Goal: Task Accomplishment & Management: Use online tool/utility

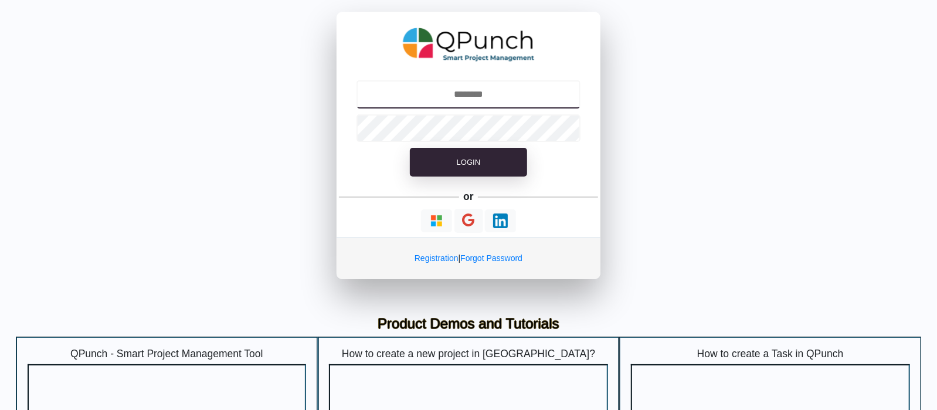
drag, startPoint x: 0, startPoint y: 0, endPoint x: 455, endPoint y: 94, distance: 465.1
click at [455, 94] on input "text" at bounding box center [468, 94] width 225 height 28
type input "**********"
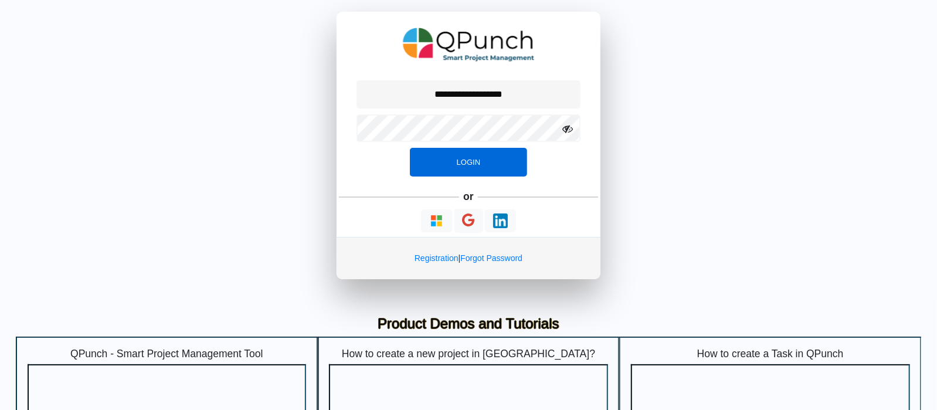
click at [445, 157] on button "Login" at bounding box center [468, 162] width 117 height 29
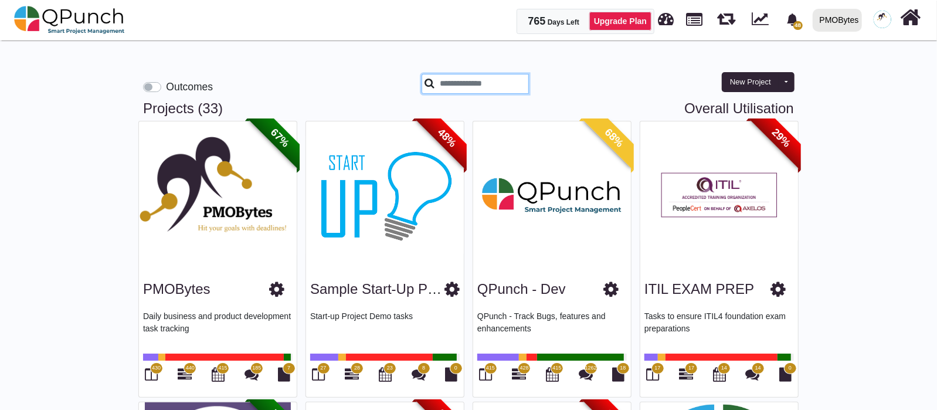
click at [465, 86] on input "text" at bounding box center [474, 84] width 107 height 20
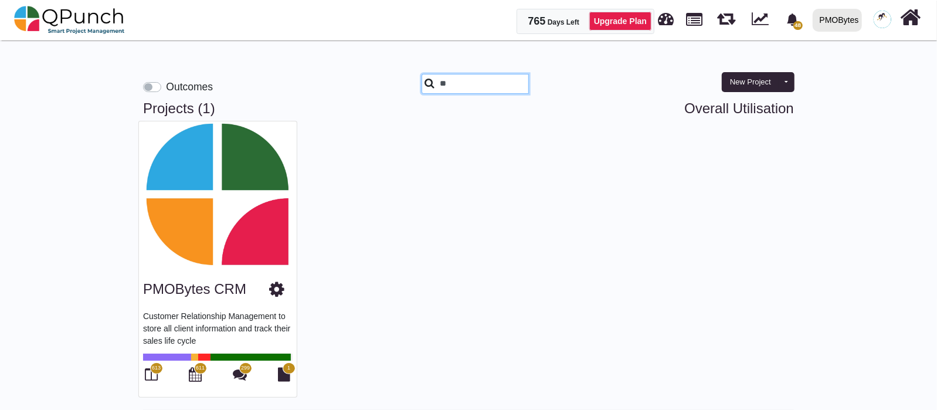
type input "**"
click at [158, 370] on span "613" at bounding box center [156, 368] width 9 height 8
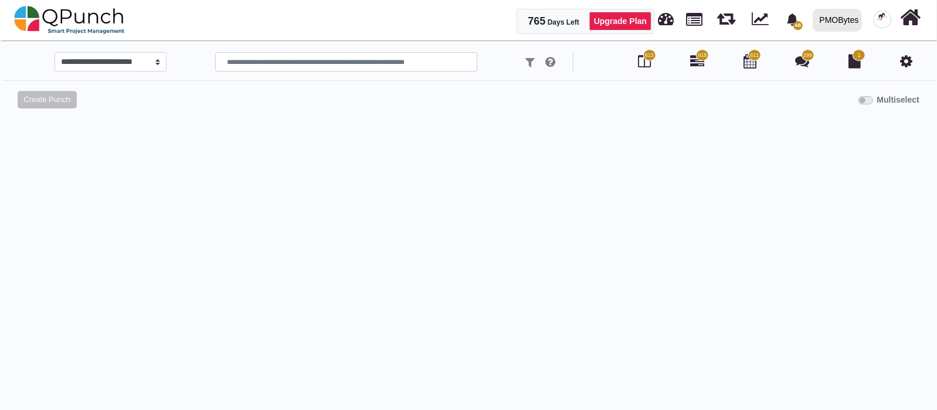
select select "*********"
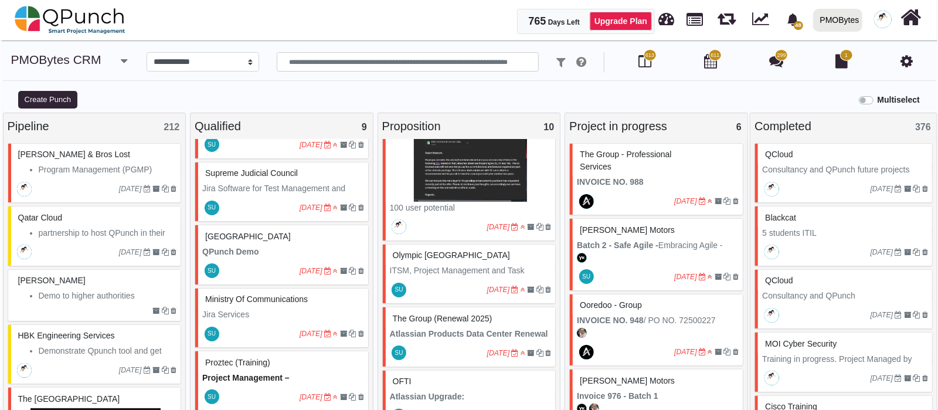
scroll to position [512, 0]
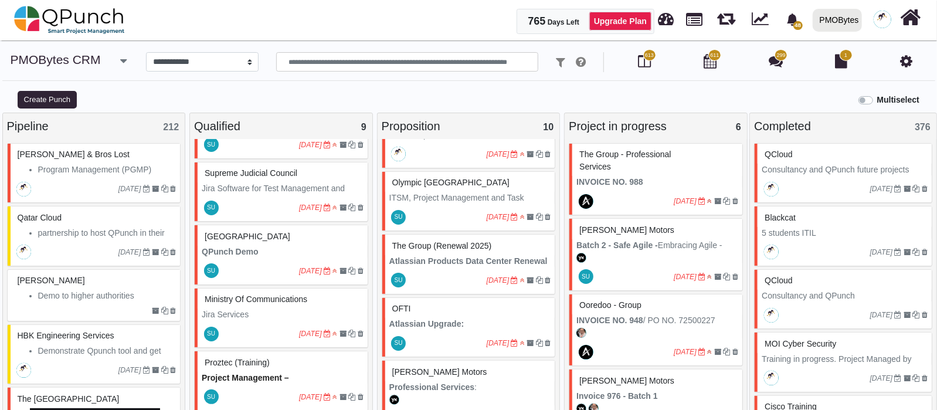
click at [443, 203] on div "[DATE]" at bounding box center [470, 216] width 170 height 27
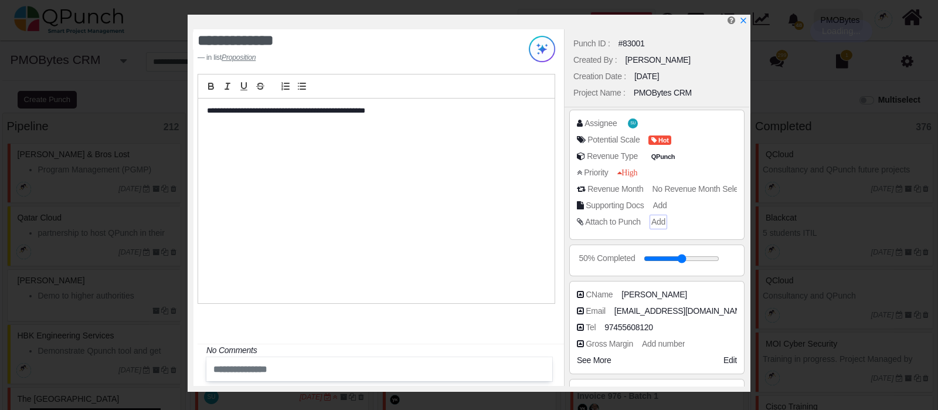
click at [656, 217] on span "Add" at bounding box center [658, 221] width 14 height 9
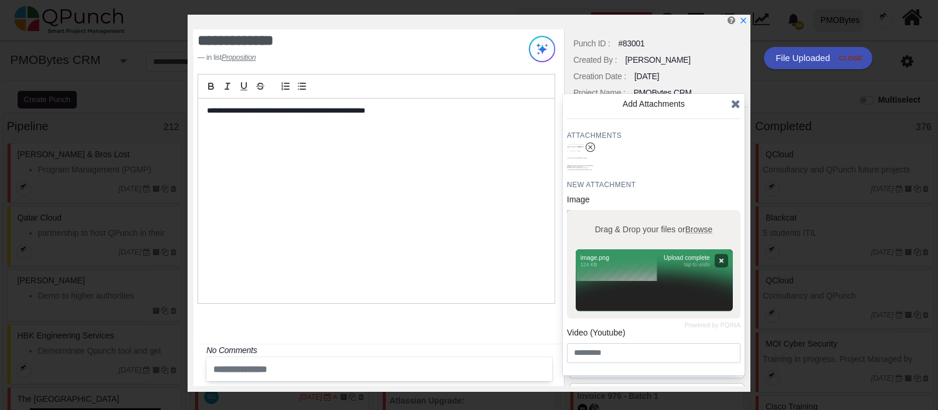
click at [733, 101] on icon at bounding box center [735, 104] width 9 height 12
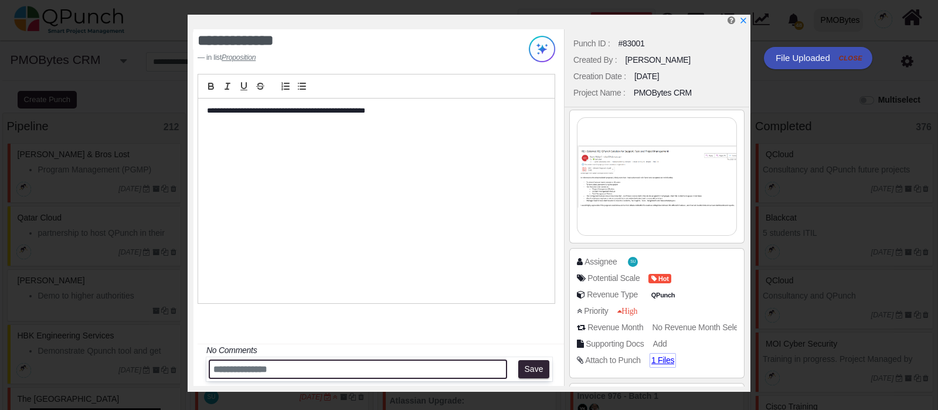
click at [274, 374] on input "text" at bounding box center [358, 368] width 298 height 19
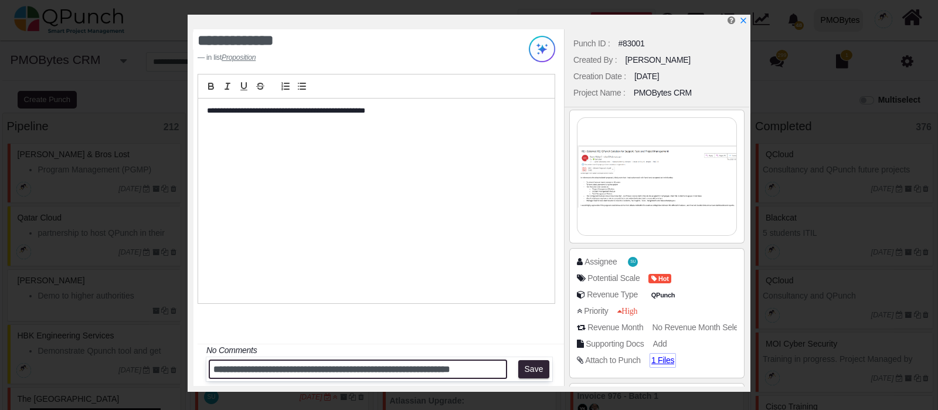
scroll to position [0, 6]
type input "**********"
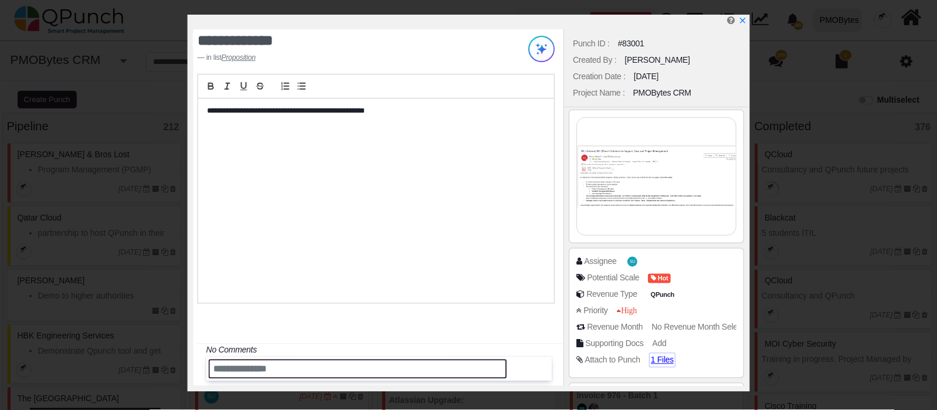
scroll to position [0, 0]
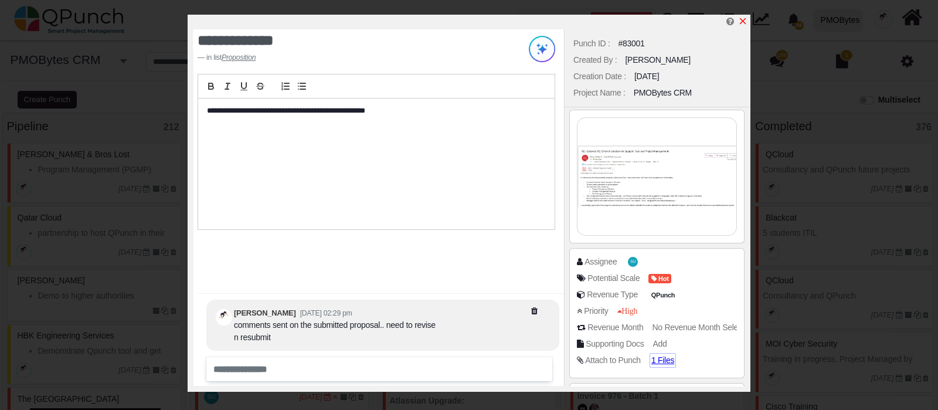
click at [744, 26] on icon "x" at bounding box center [742, 20] width 9 height 9
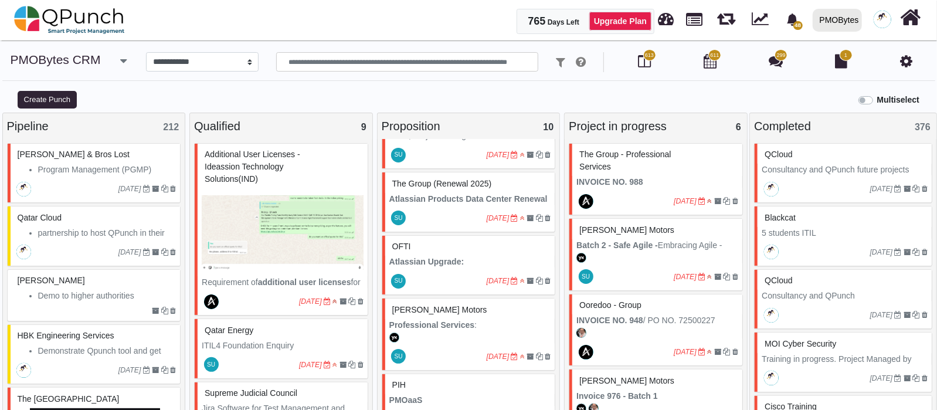
scroll to position [659, 0]
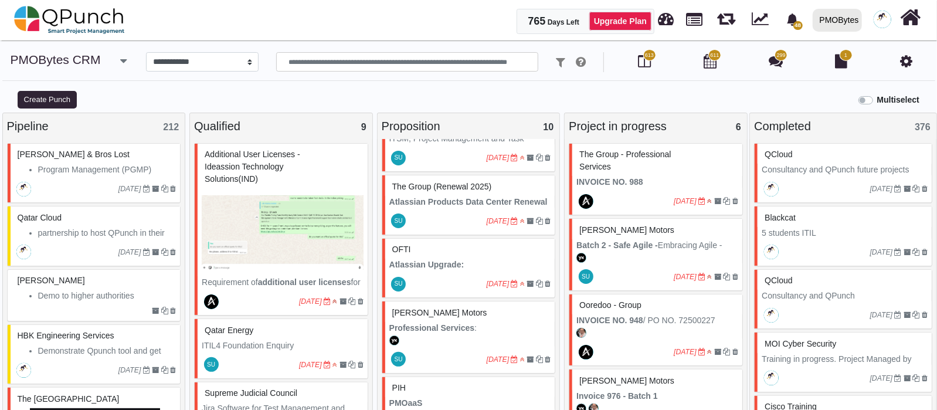
click at [460, 261] on strong "Atlassian Upgrade:" at bounding box center [426, 264] width 75 height 9
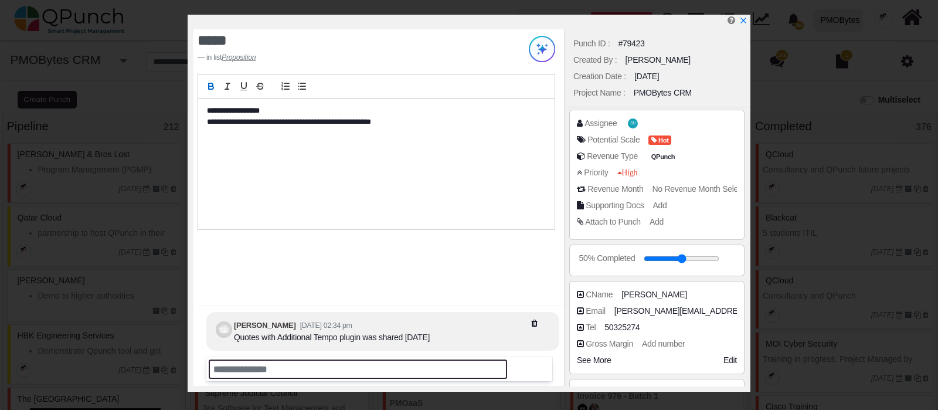
click at [263, 364] on input "text" at bounding box center [358, 368] width 298 height 19
type input "**********"
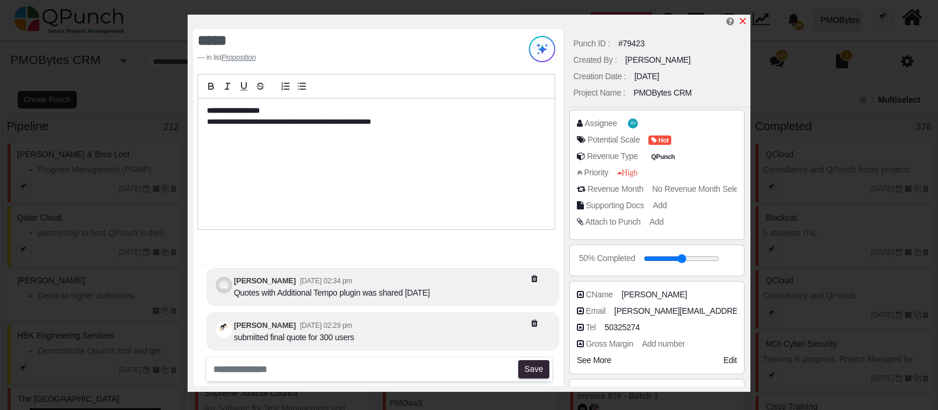
click at [745, 25] on icon "x" at bounding box center [742, 20] width 9 height 9
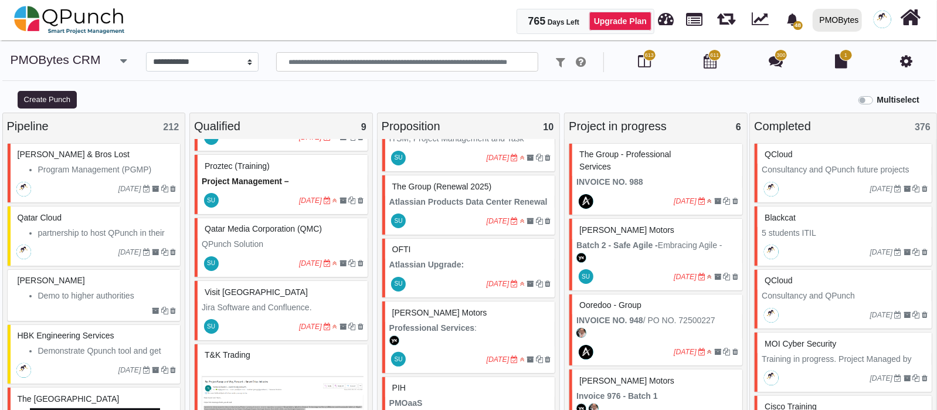
scroll to position [440, 0]
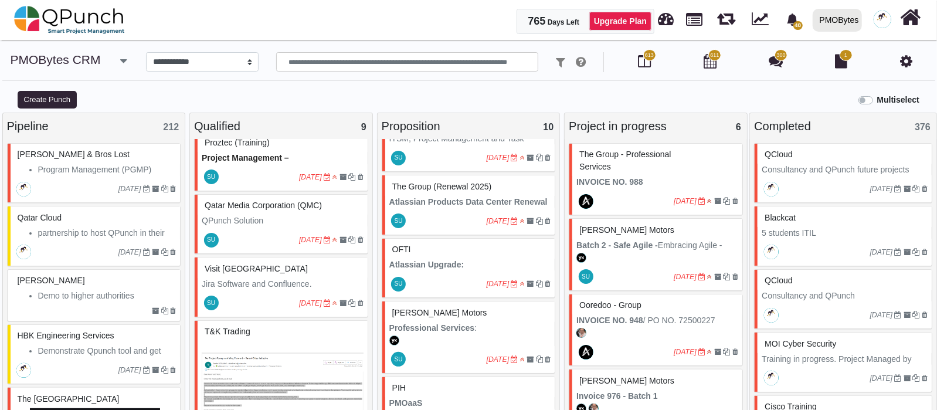
click at [261, 283] on p "Jira Software and Confluence." at bounding box center [283, 284] width 162 height 12
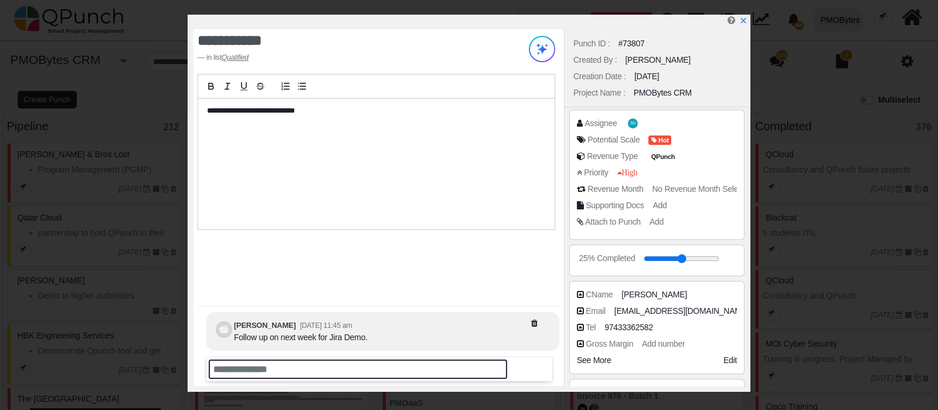
click at [236, 373] on input "text" at bounding box center [358, 368] width 298 height 19
type input "**********"
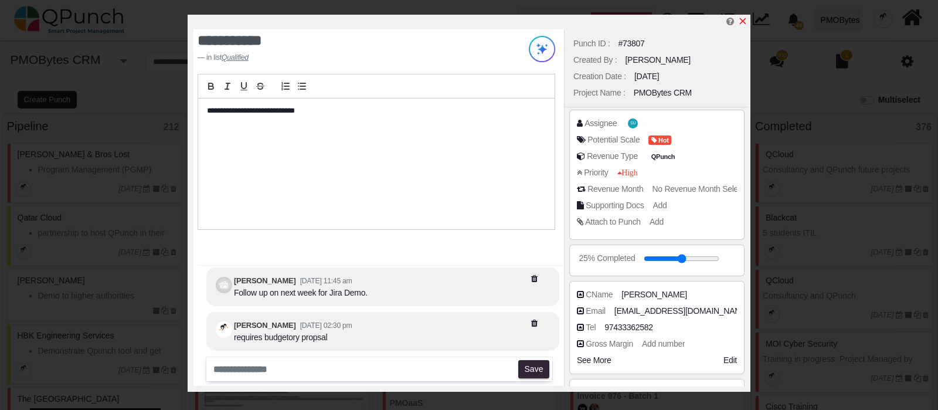
click at [744, 23] on icon "x" at bounding box center [742, 20] width 9 height 9
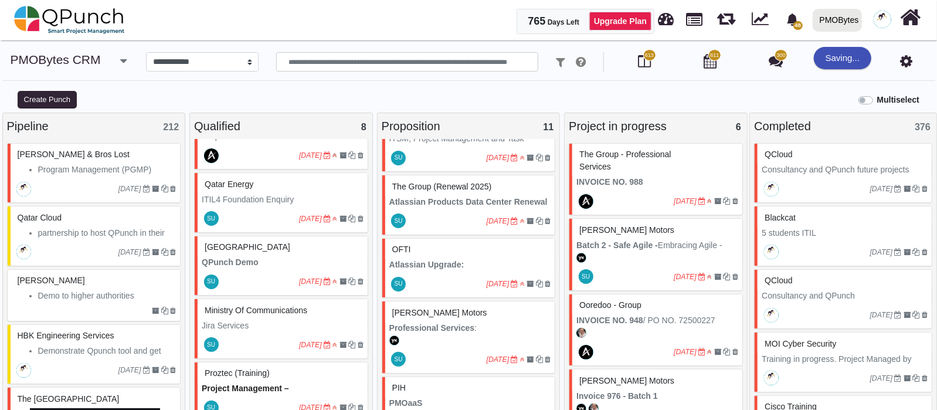
scroll to position [903, 0]
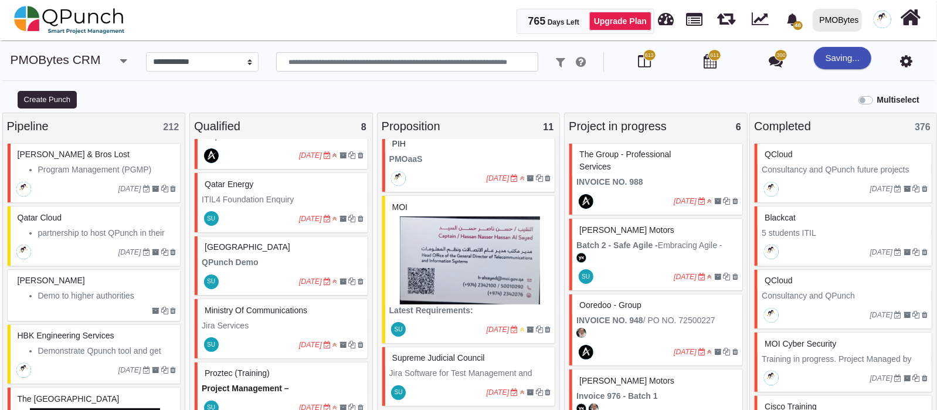
click at [469, 367] on p "Jira Software for Test Management and Quality Control." at bounding box center [470, 379] width 162 height 25
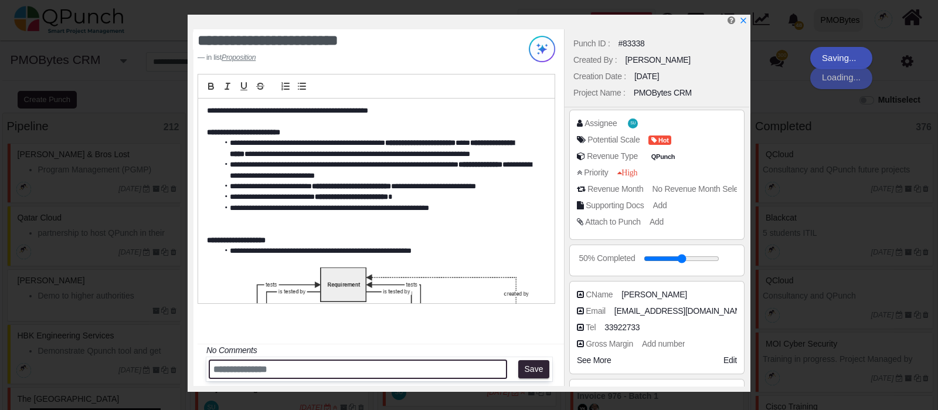
click at [269, 375] on input "text" at bounding box center [358, 368] width 298 height 19
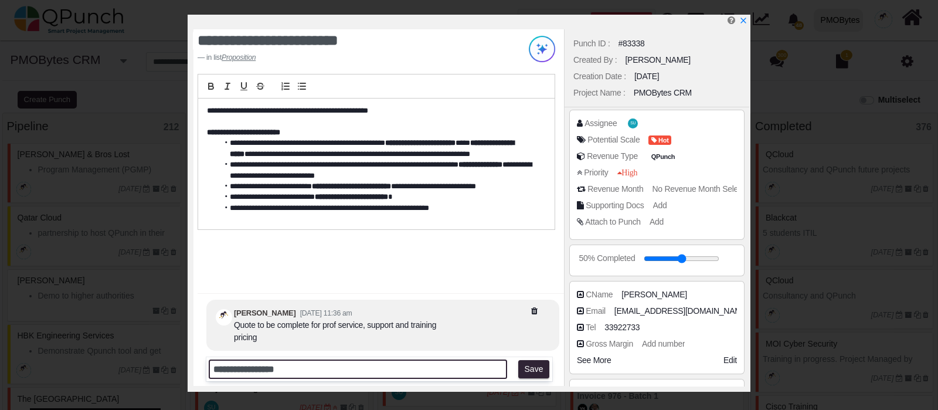
type input "**********"
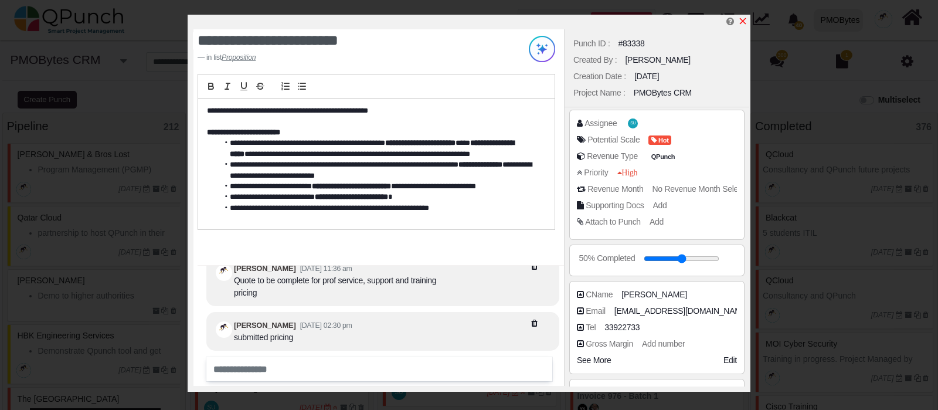
click at [740, 25] on icon "x" at bounding box center [743, 21] width 6 height 6
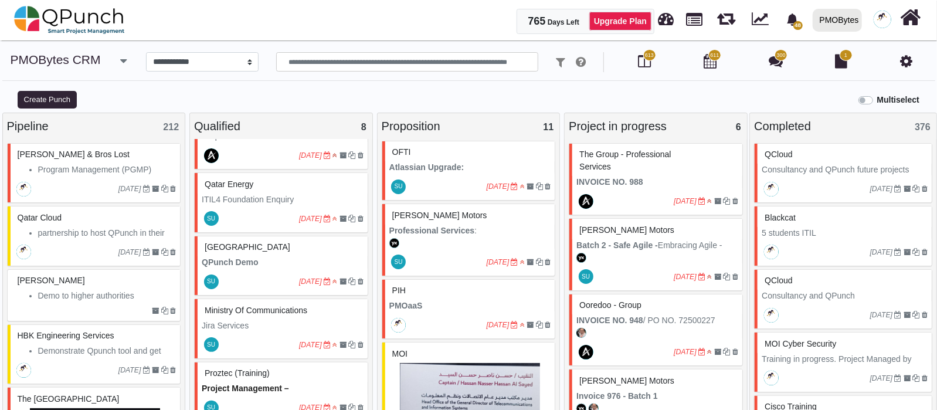
scroll to position [830, 0]
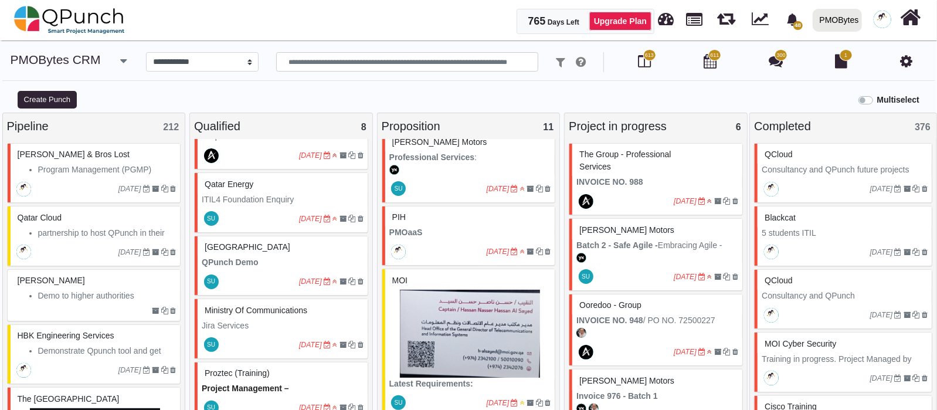
click at [488, 306] on img at bounding box center [470, 334] width 162 height 88
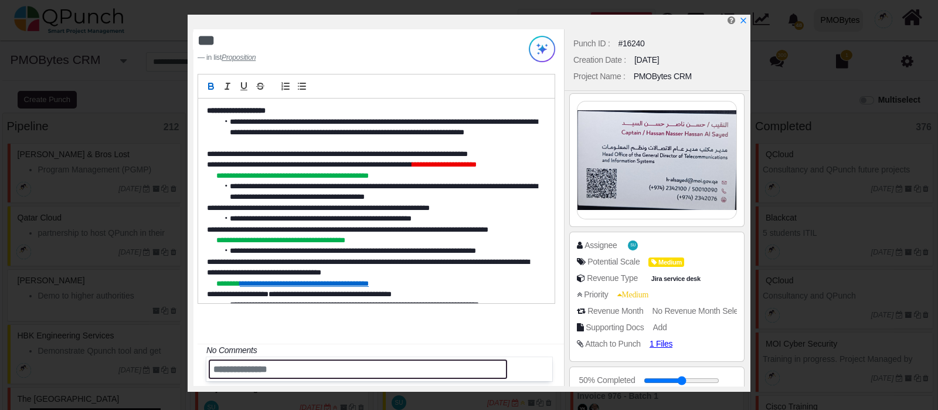
click at [259, 368] on input "text" at bounding box center [358, 368] width 298 height 19
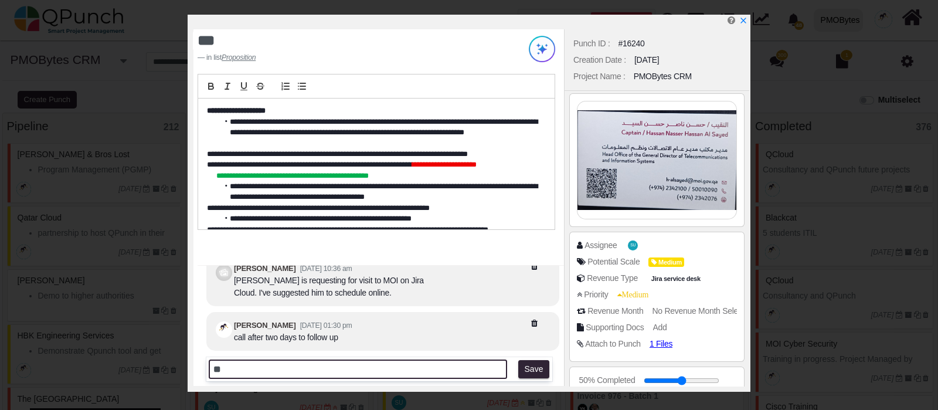
type input "*"
type input "**********"
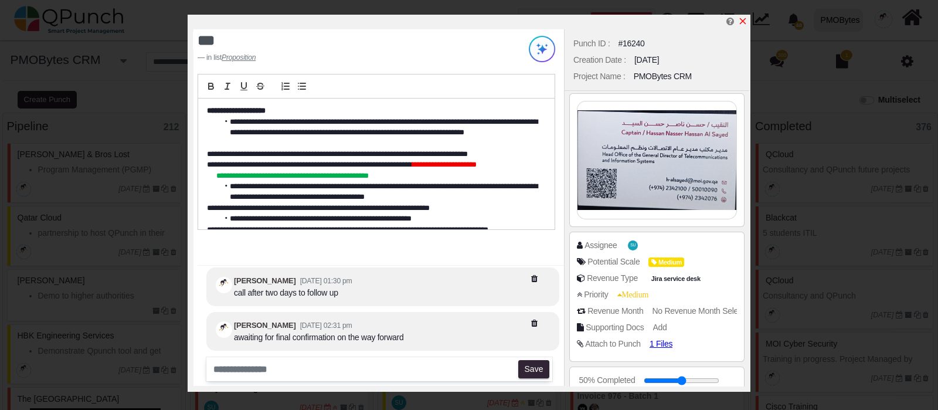
click at [746, 22] on icon "x" at bounding box center [742, 20] width 9 height 9
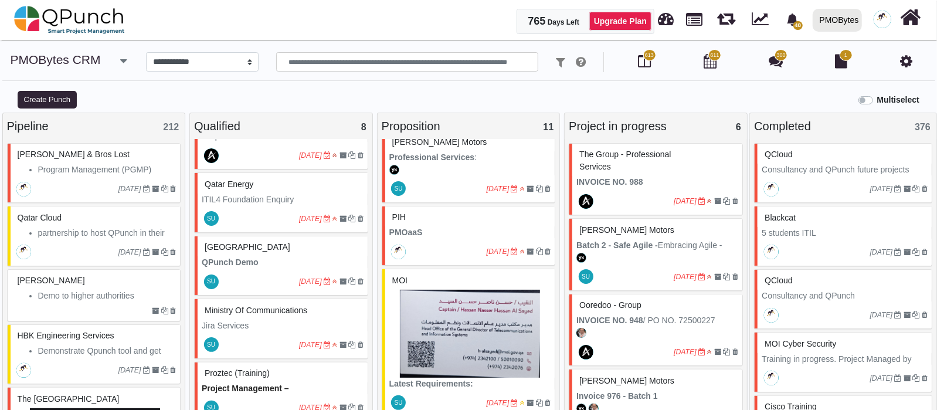
click at [451, 152] on strong "Professional Services" at bounding box center [432, 156] width 86 height 9
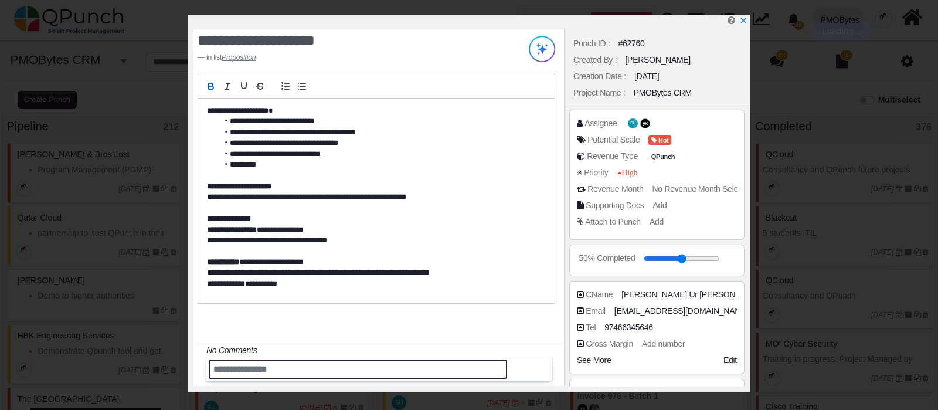
click at [253, 365] on input "text" at bounding box center [358, 368] width 298 height 19
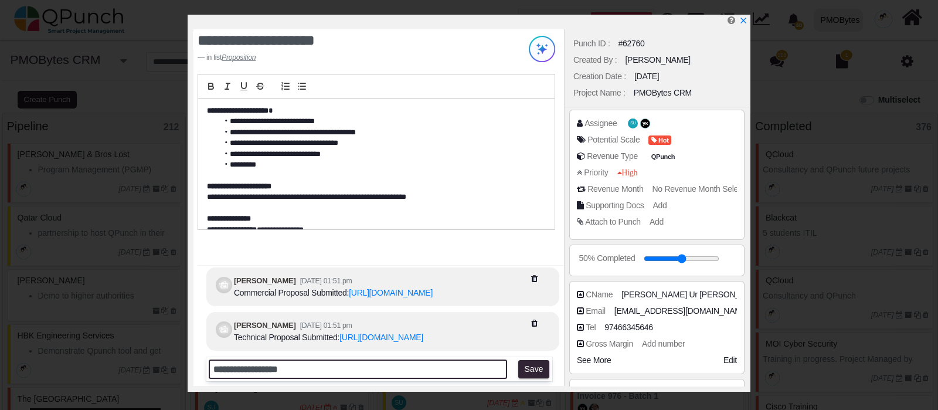
type input "**********"
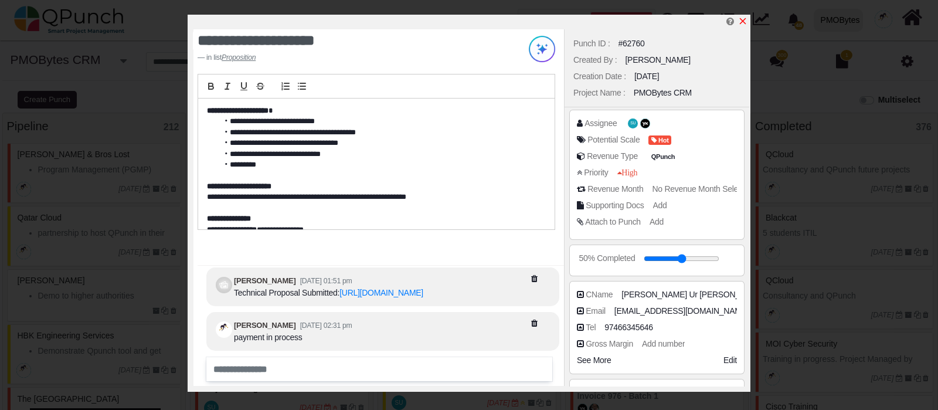
click at [742, 22] on icon "x" at bounding box center [742, 20] width 9 height 9
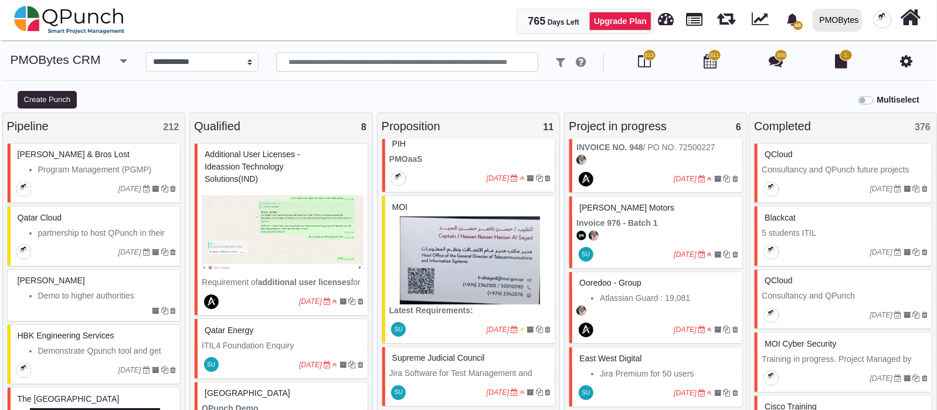
scroll to position [174, 0]
click at [640, 368] on li "Jira Premium for 50 users" at bounding box center [669, 372] width 138 height 12
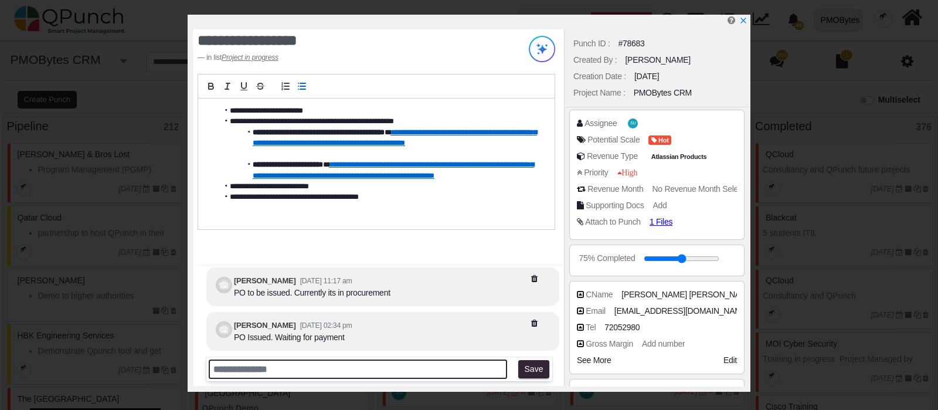
click at [287, 365] on input "text" at bounding box center [358, 368] width 298 height 19
type input "**********"
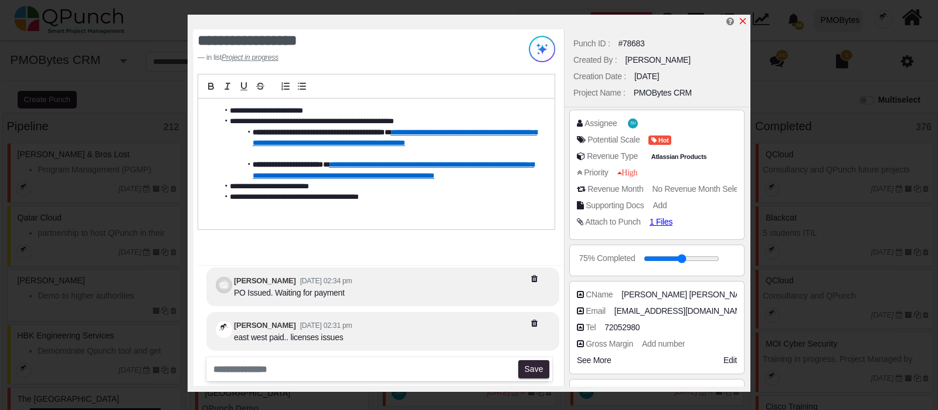
click at [742, 24] on icon "x" at bounding box center [742, 20] width 9 height 9
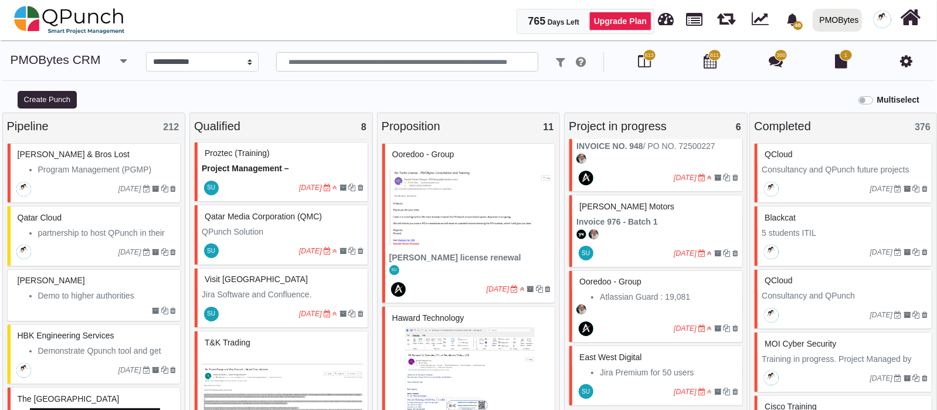
click at [123, 60] on icon "button" at bounding box center [123, 61] width 6 height 12
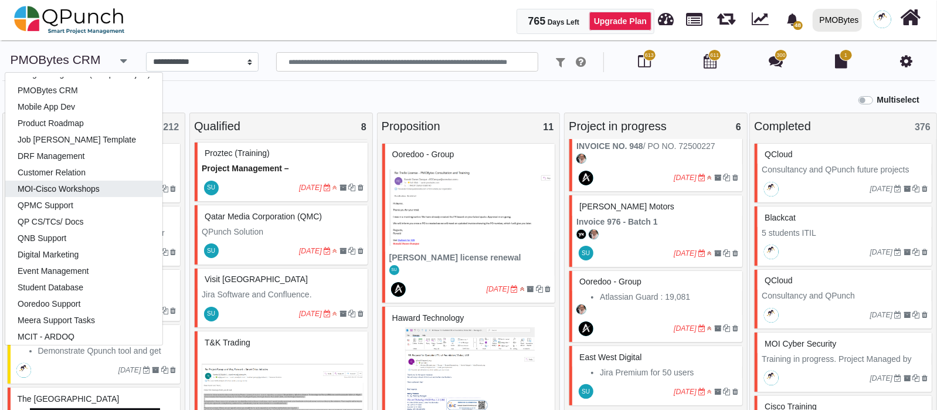
scroll to position [146, 0]
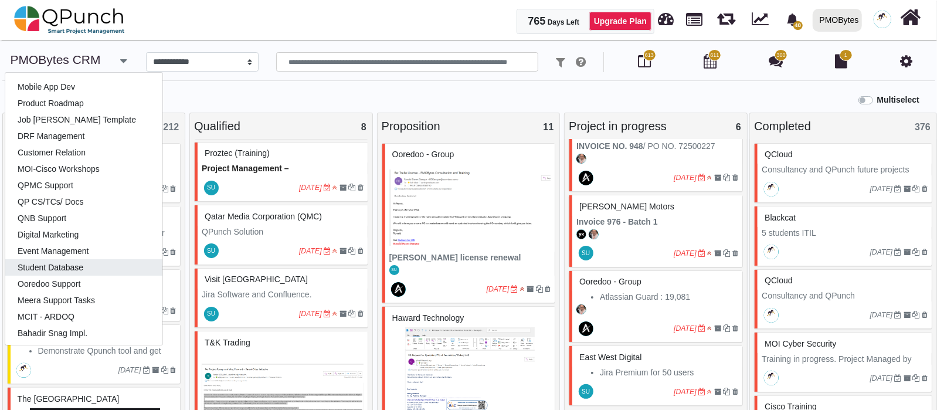
click at [79, 268] on link "Student Database" at bounding box center [83, 267] width 157 height 16
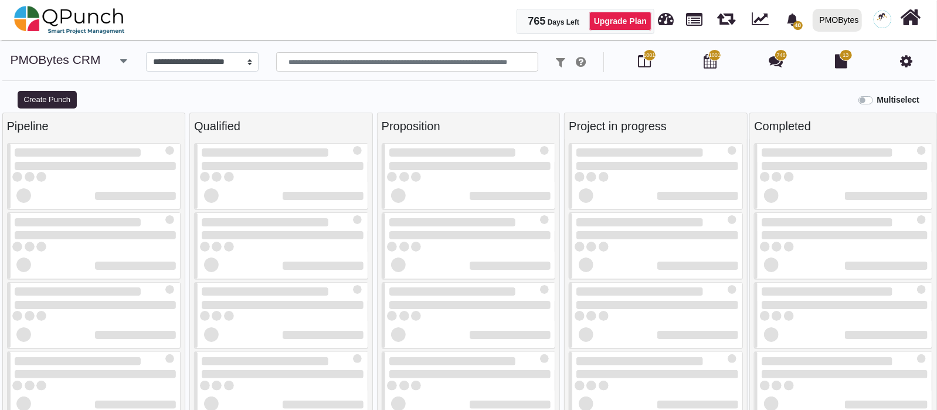
select select "*******"
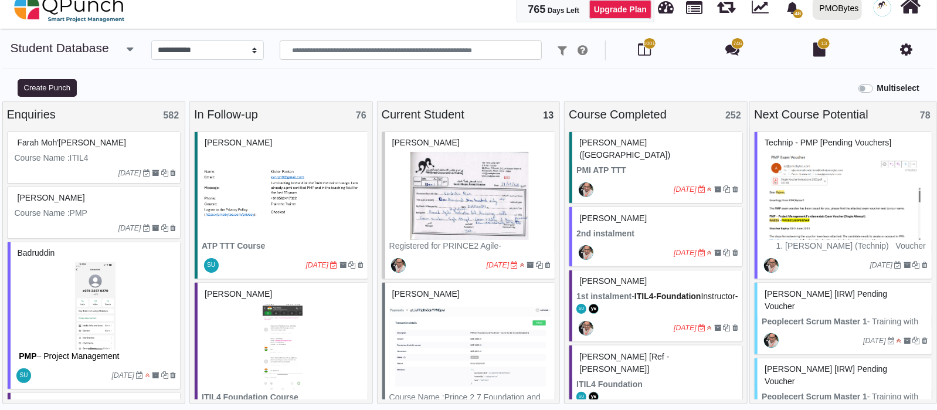
click at [100, 164] on div "[DATE]" at bounding box center [96, 173] width 170 height 19
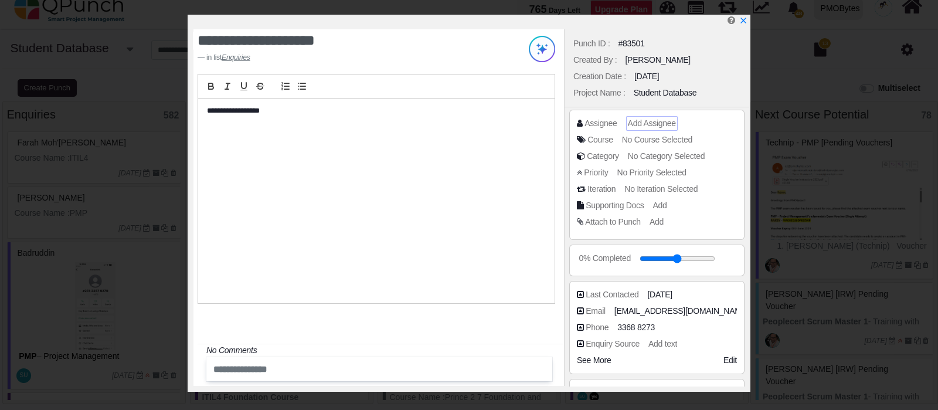
click at [651, 118] on span "Add Assignee" at bounding box center [652, 122] width 48 height 9
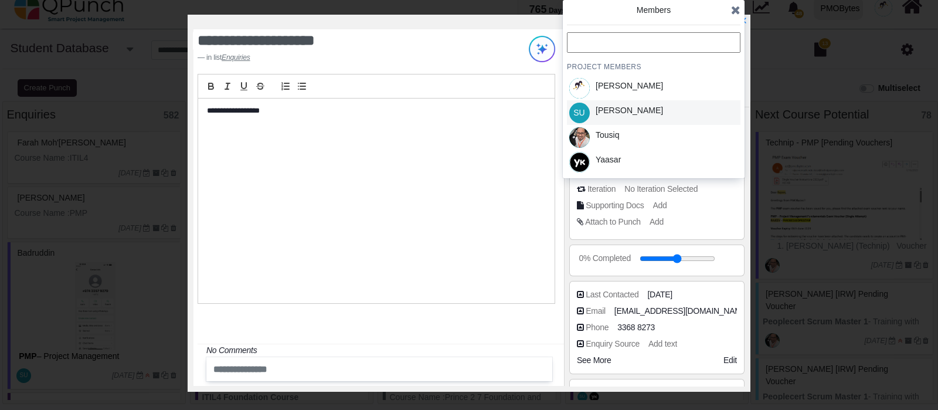
click at [634, 107] on div "SU [PERSON_NAME]" at bounding box center [654, 112] width 174 height 25
click at [734, 9] on icon at bounding box center [735, 10] width 9 height 12
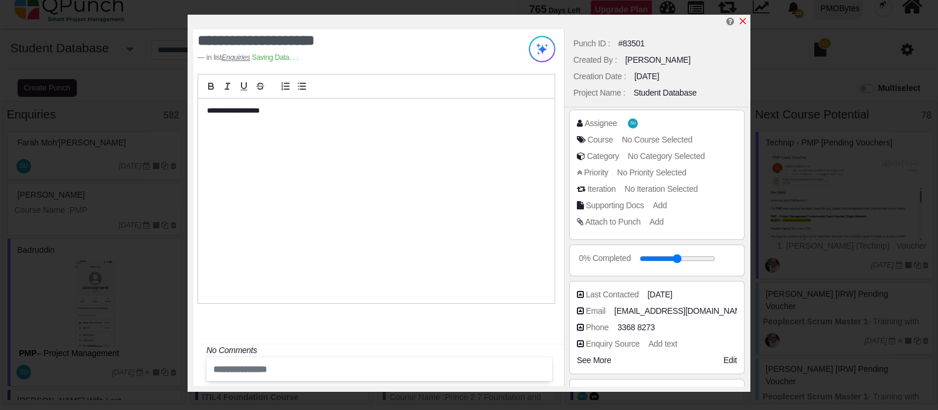
click at [743, 22] on icon "x" at bounding box center [743, 21] width 6 height 6
type input "**"
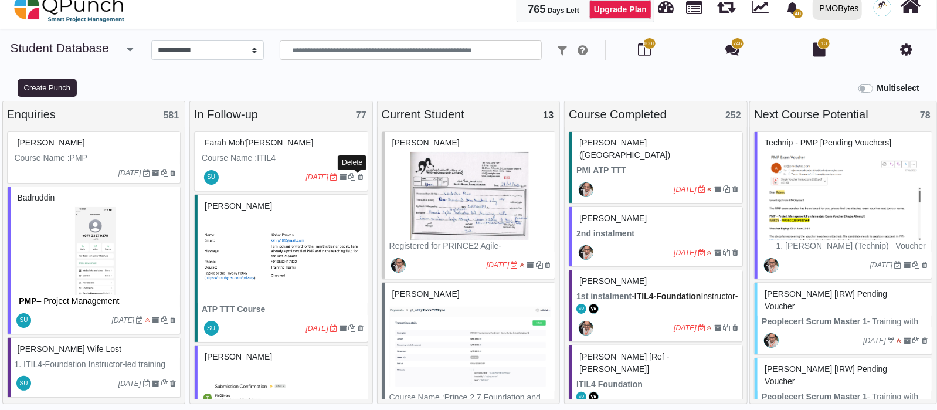
click at [360, 176] on icon at bounding box center [361, 177] width 6 height 7
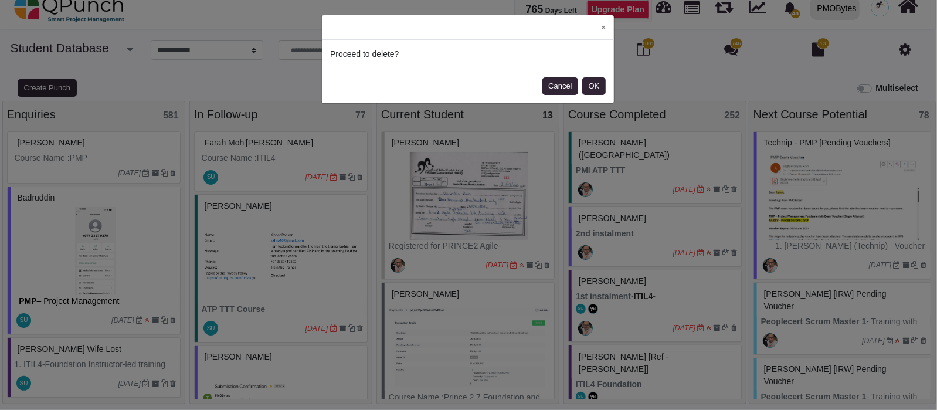
click at [609, 86] on footer "Cancel OK" at bounding box center [468, 86] width 292 height 35
click at [601, 86] on button "OK" at bounding box center [593, 86] width 23 height 18
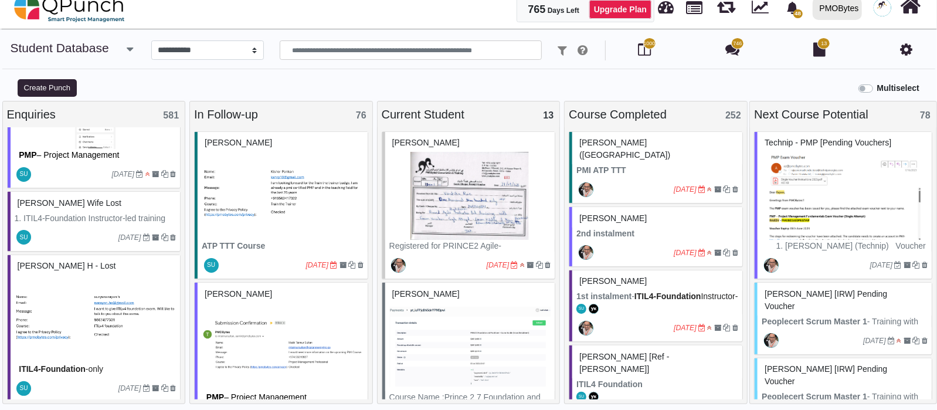
scroll to position [220, 0]
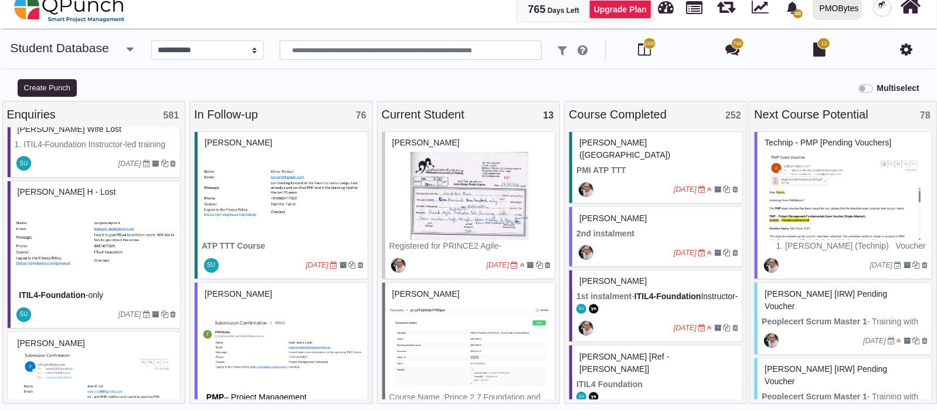
click at [127, 49] on icon "button" at bounding box center [130, 49] width 6 height 12
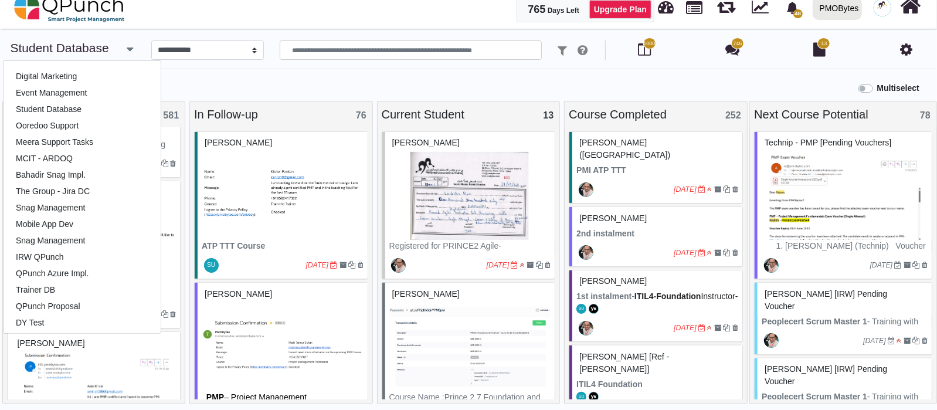
scroll to position [293, 0]
click at [747, 81] on div "Multiselect" at bounding box center [585, 86] width 703 height 19
